Goal: Transaction & Acquisition: Purchase product/service

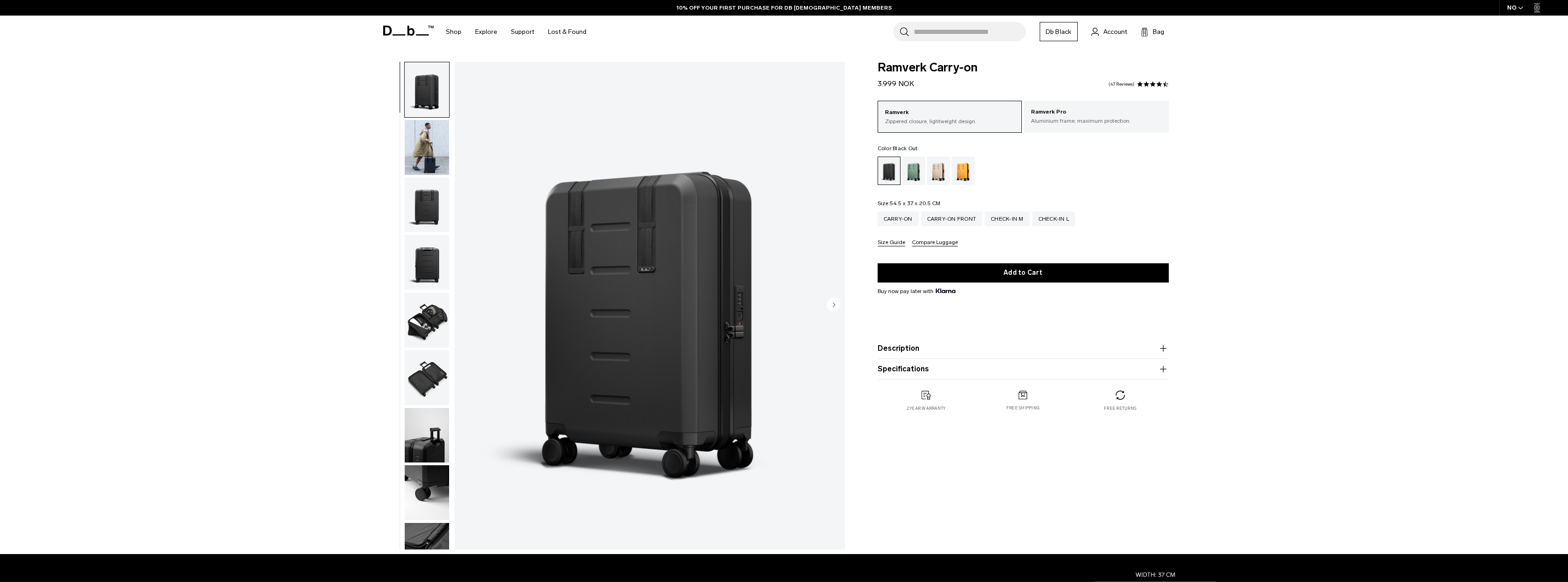
click at [1189, 202] on div "Ramverk Carry-on 3.999 NOK 4.5 star rating 47 Reviews Ramverk Zippered closure,…" at bounding box center [1023, 246] width 346 height 368
click at [1080, 124] on p "Aluminium frame, maximum protection." at bounding box center [1096, 121] width 131 height 9
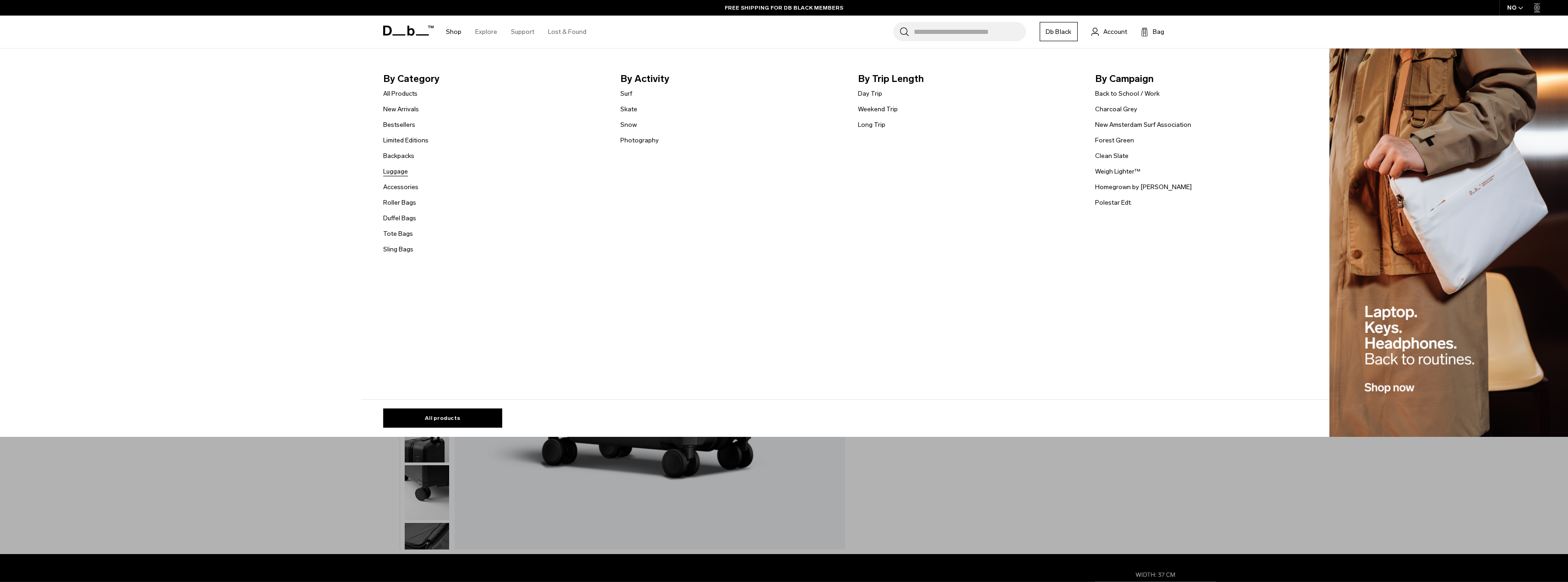
click at [399, 175] on link "Luggage" at bounding box center [396, 172] width 25 height 10
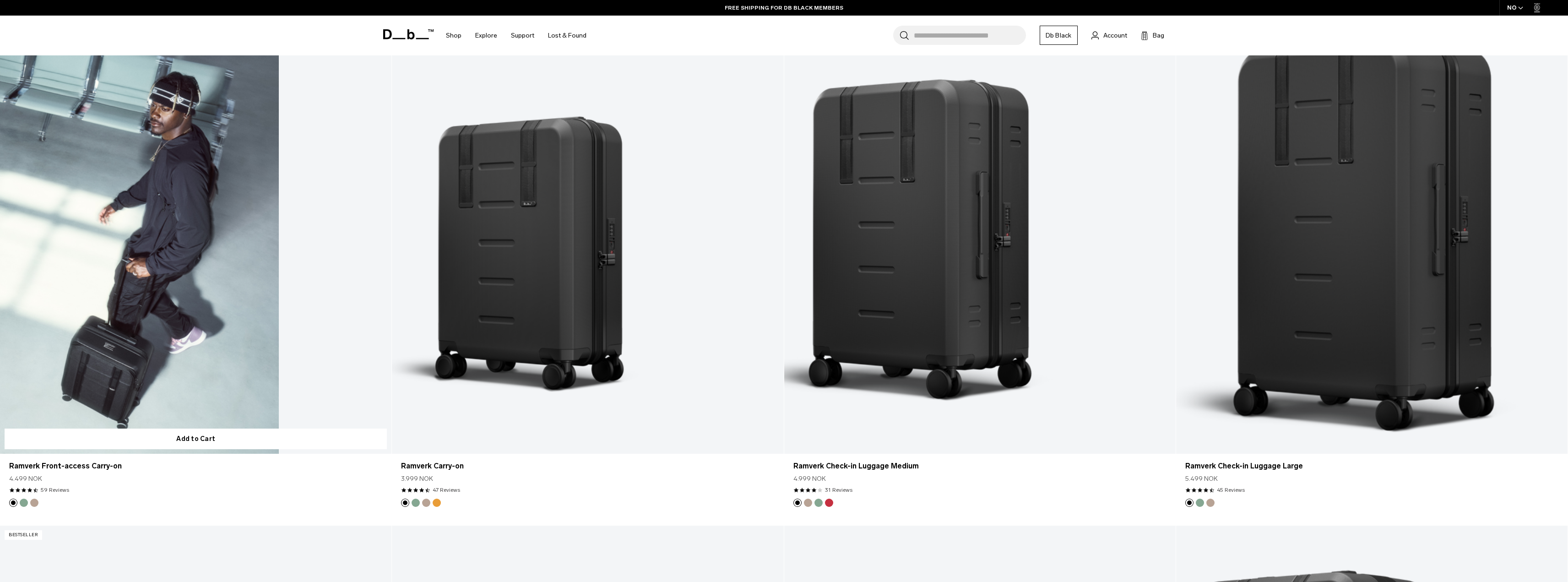
scroll to position [1417, 0]
